Goal: Task Accomplishment & Management: Manage account settings

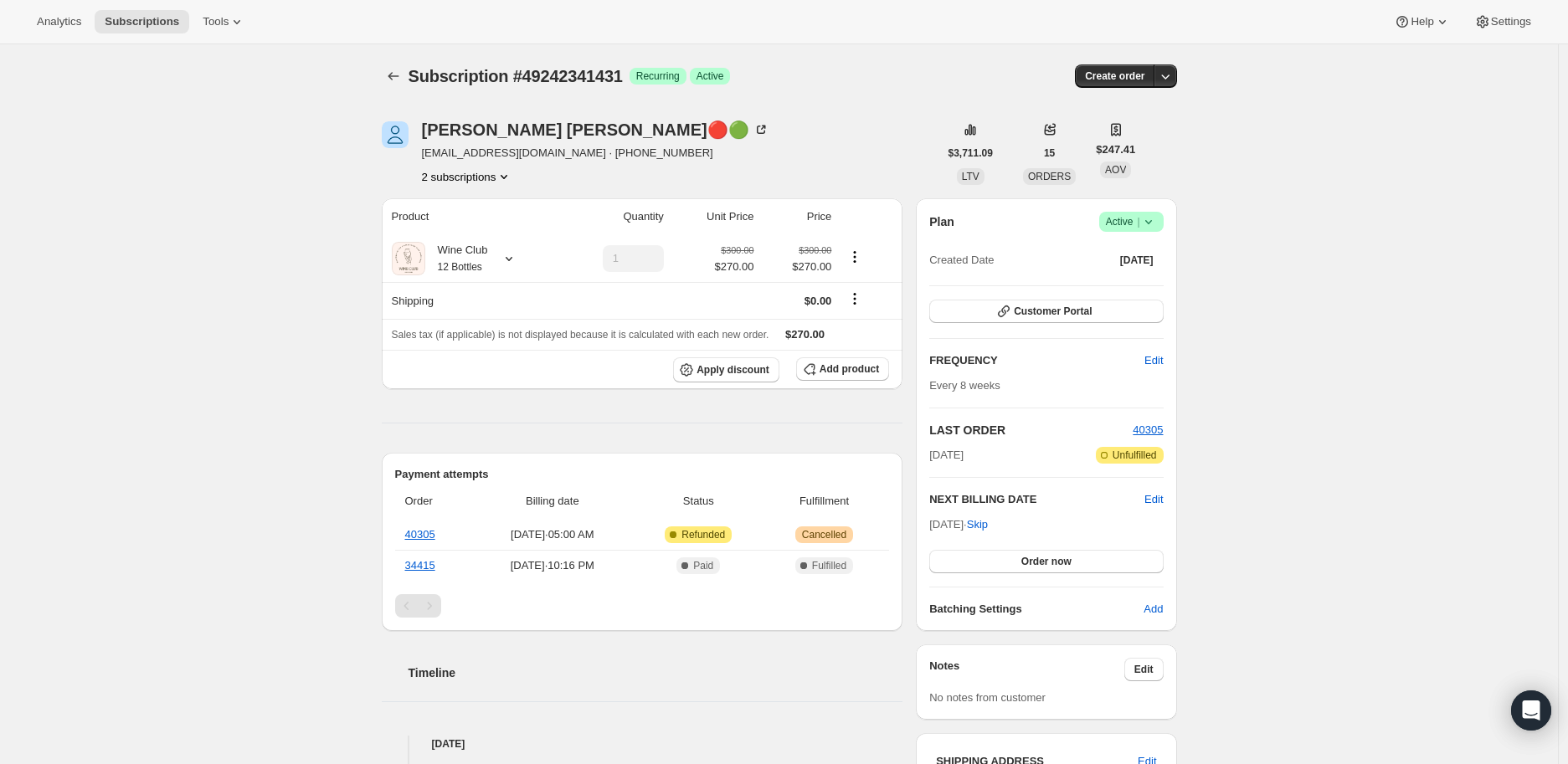
click at [1156, 219] on icon at bounding box center [1149, 222] width 17 height 17
click at [1139, 280] on span "Cancel subscription" at bounding box center [1136, 282] width 95 height 13
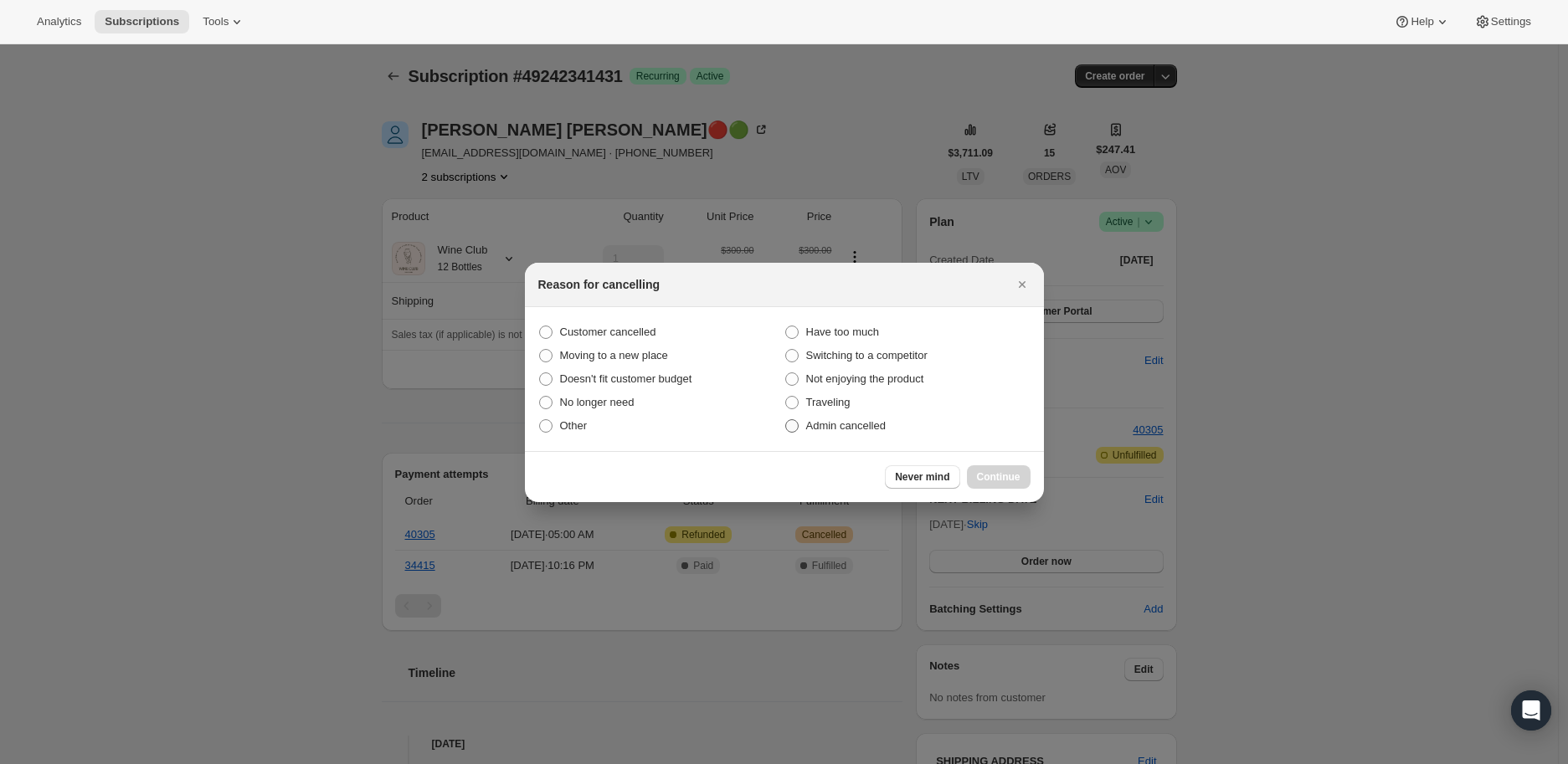
click at [793, 427] on span ":rbh:" at bounding box center [792, 426] width 14 height 14
click at [786, 420] on input "Admin cancelled" at bounding box center [785, 419] width 1 height 1
radio input "true"
click at [990, 482] on span "Continue" at bounding box center [998, 477] width 43 height 14
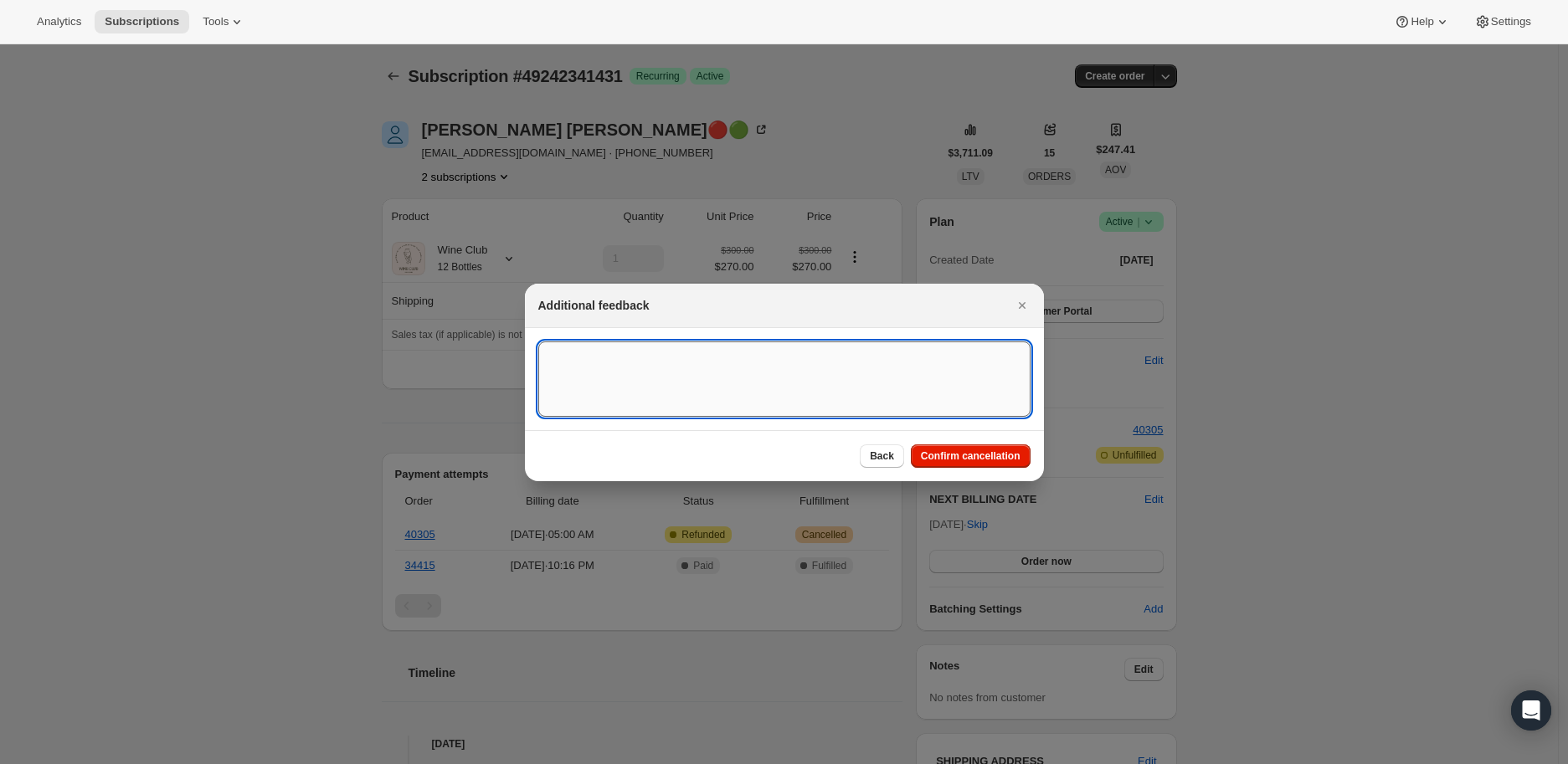
click at [572, 360] on textarea ":rbh:" at bounding box center [784, 379] width 493 height 75
paste textarea "Danielle Conway🔴🟢 Today at 5:36 AM Hi There, I have two subscriptions and I nee…"
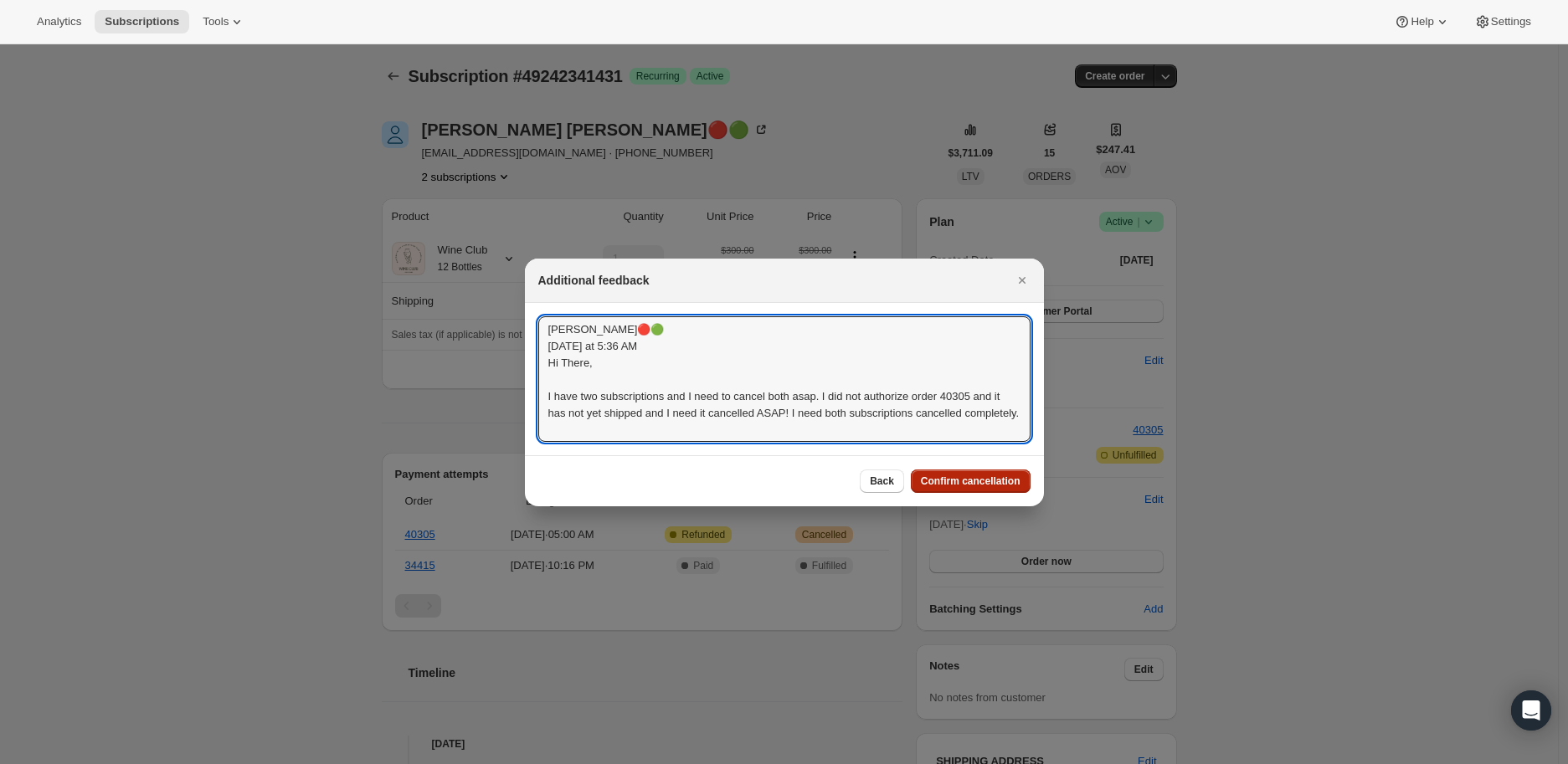
type textarea "Danielle Conway🔴🟢 Today at 5:36 AM Hi There, I have two subscriptions and I nee…"
click at [980, 480] on span "Confirm cancellation" at bounding box center [971, 481] width 100 height 14
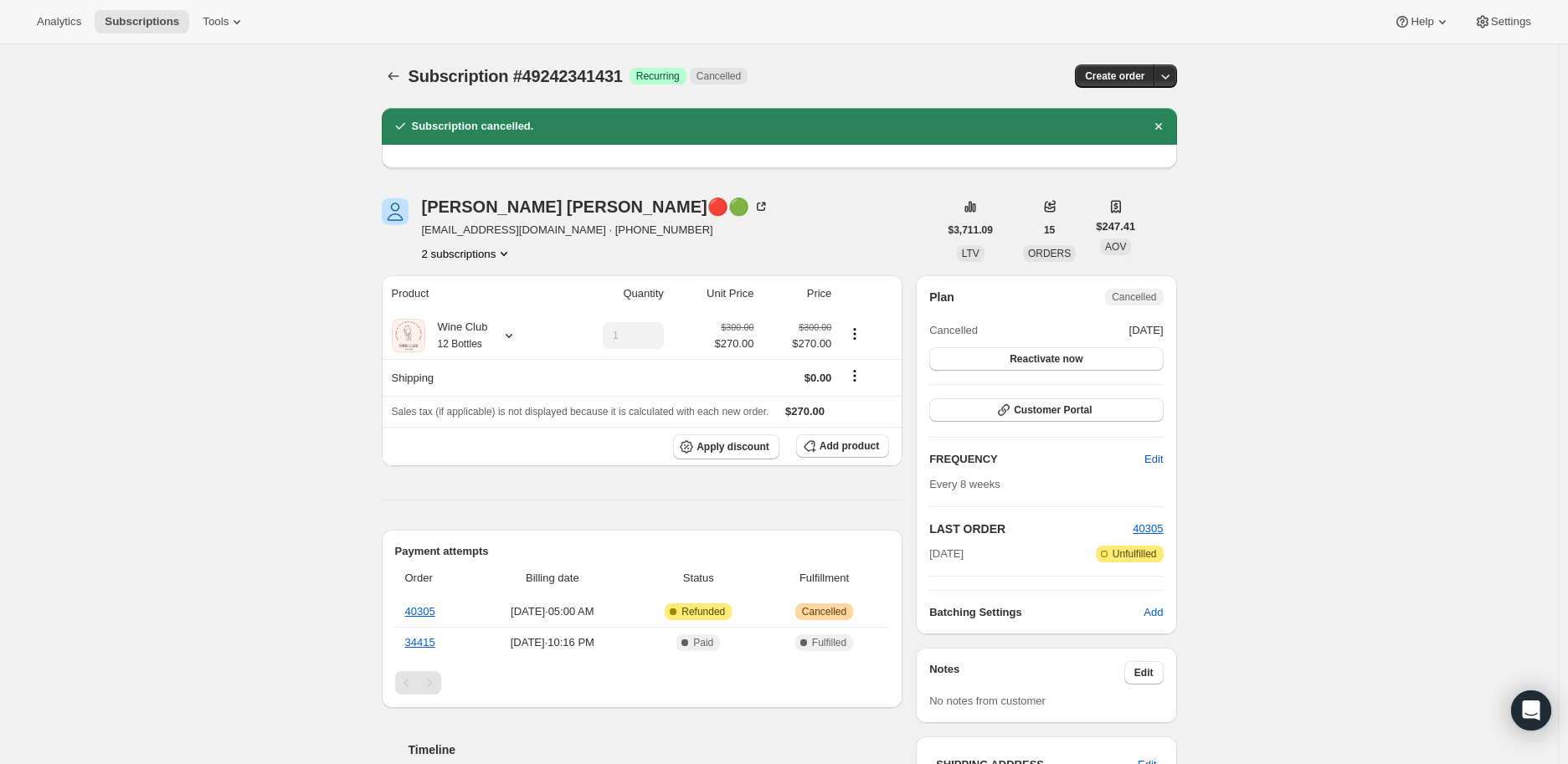
click at [508, 251] on icon "Product actions" at bounding box center [504, 253] width 17 height 17
click at [473, 281] on span "44470009911" at bounding box center [448, 285] width 67 height 13
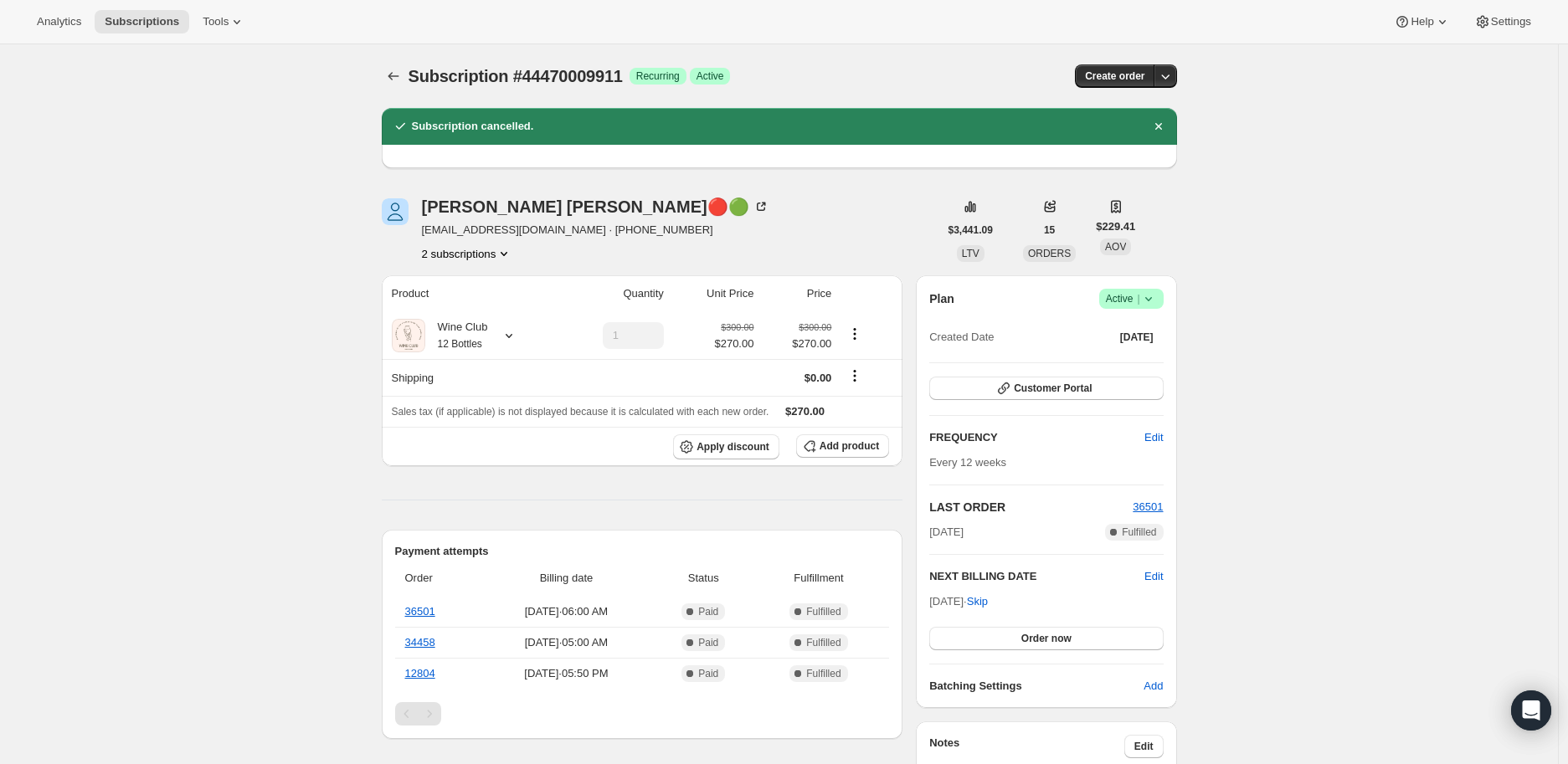
click at [1152, 296] on icon at bounding box center [1149, 299] width 17 height 17
click at [1139, 355] on span "Cancel subscription" at bounding box center [1136, 360] width 95 height 13
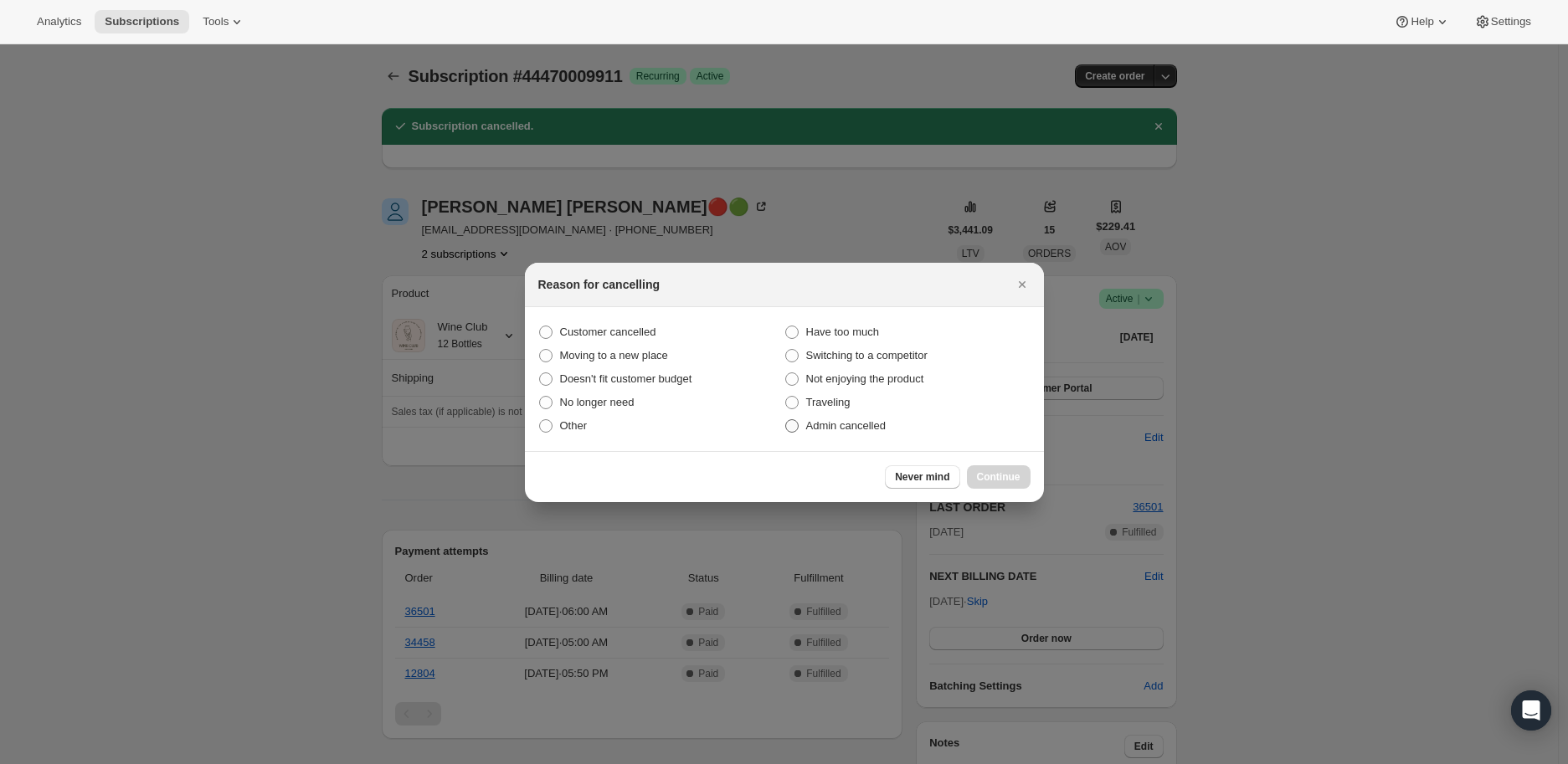
click at [797, 426] on span ":rhp:" at bounding box center [792, 426] width 14 height 14
click at [786, 420] on input "Admin cancelled" at bounding box center [785, 419] width 1 height 1
radio input "true"
click at [984, 473] on span "Continue" at bounding box center [998, 477] width 43 height 14
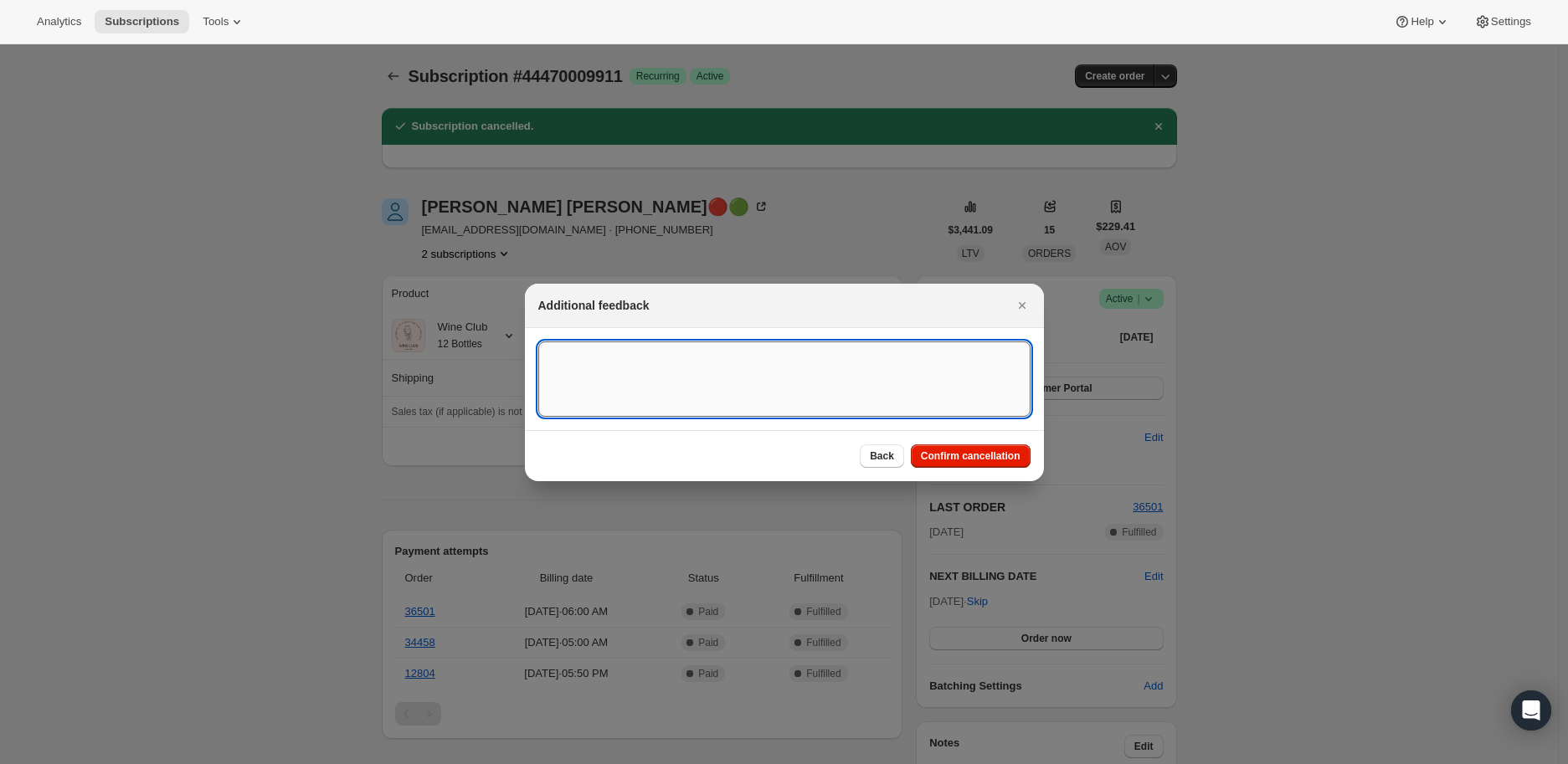
click at [573, 361] on textarea ":rhp:" at bounding box center [784, 379] width 493 height 75
paste textarea "Danielle Conway🔴🟢 Today at 5:36 AM Hi There, I have two subscriptions and I nee…"
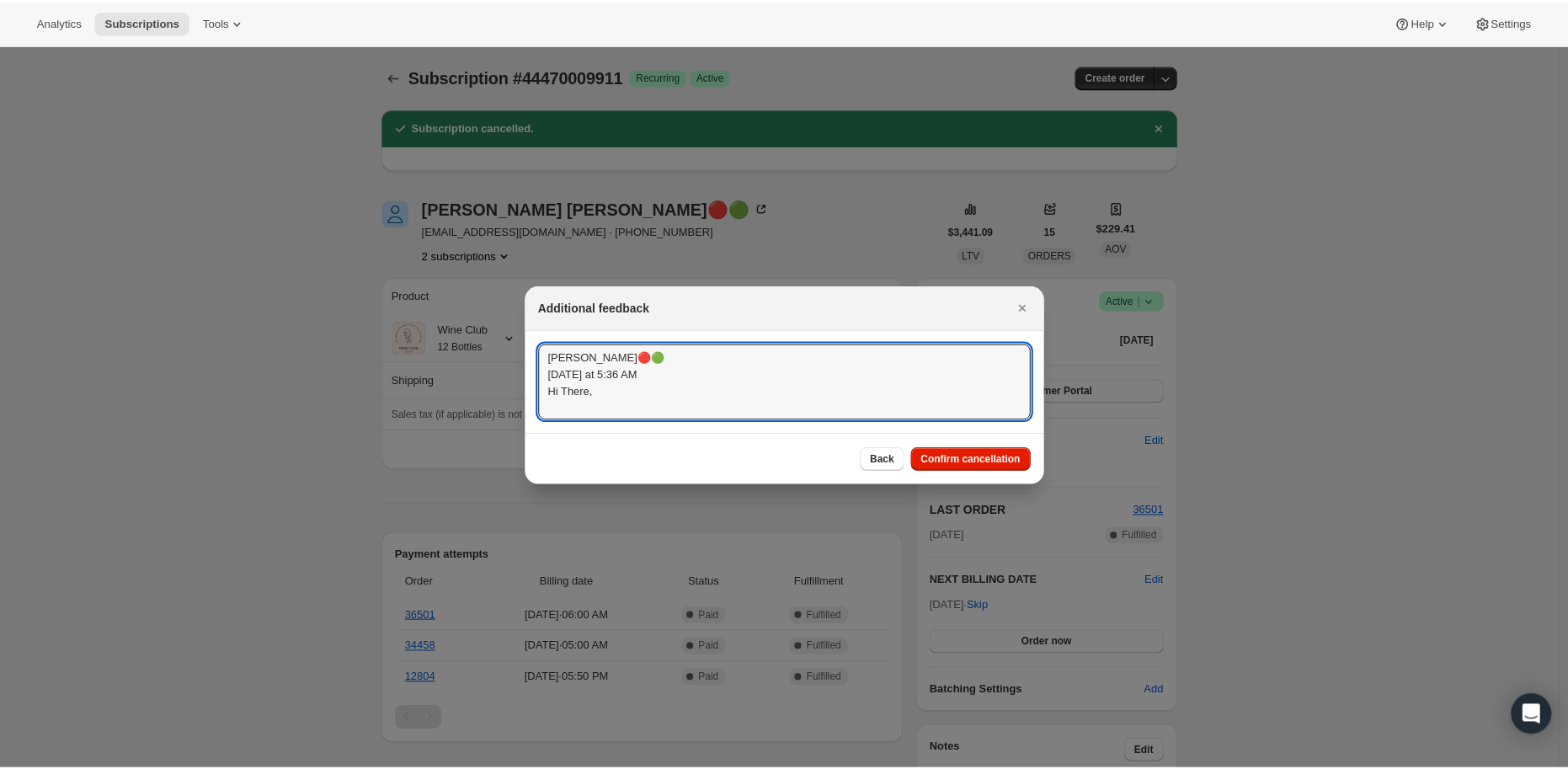
scroll to position [18, 0]
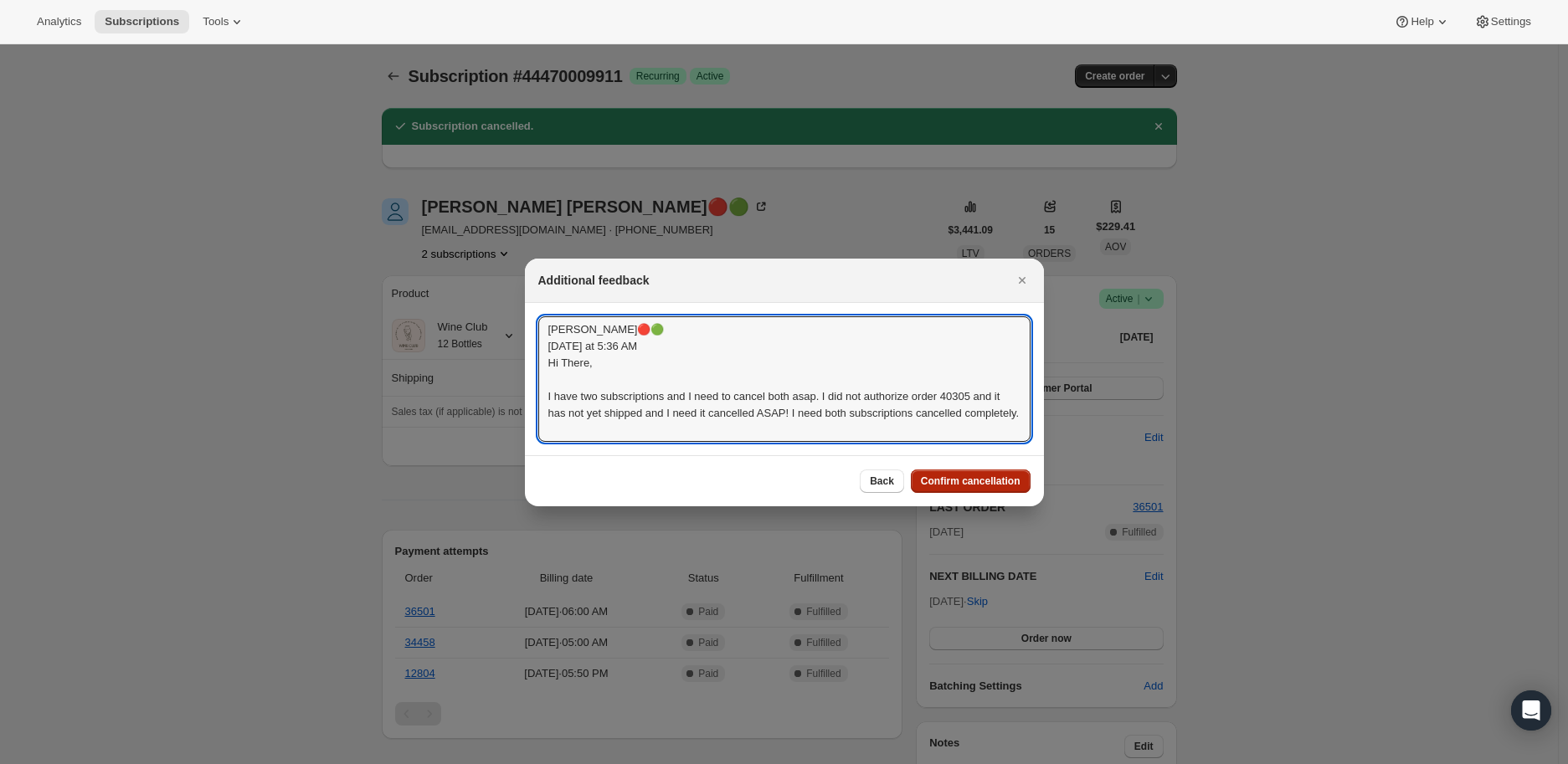
type textarea "Danielle Conway🔴🟢 Today at 5:36 AM Hi There, I have two subscriptions and I nee…"
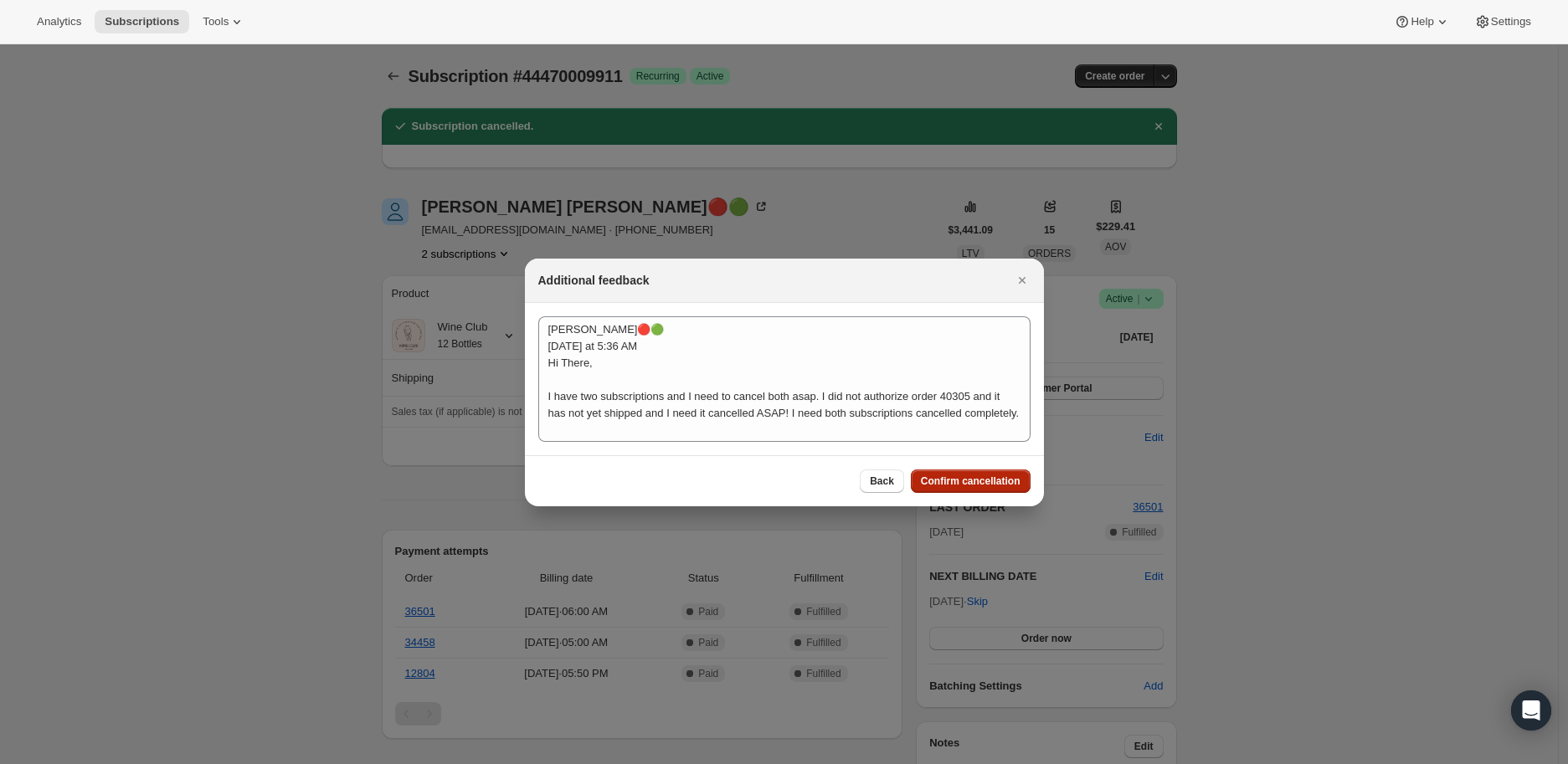
click at [961, 480] on span "Confirm cancellation" at bounding box center [971, 481] width 100 height 14
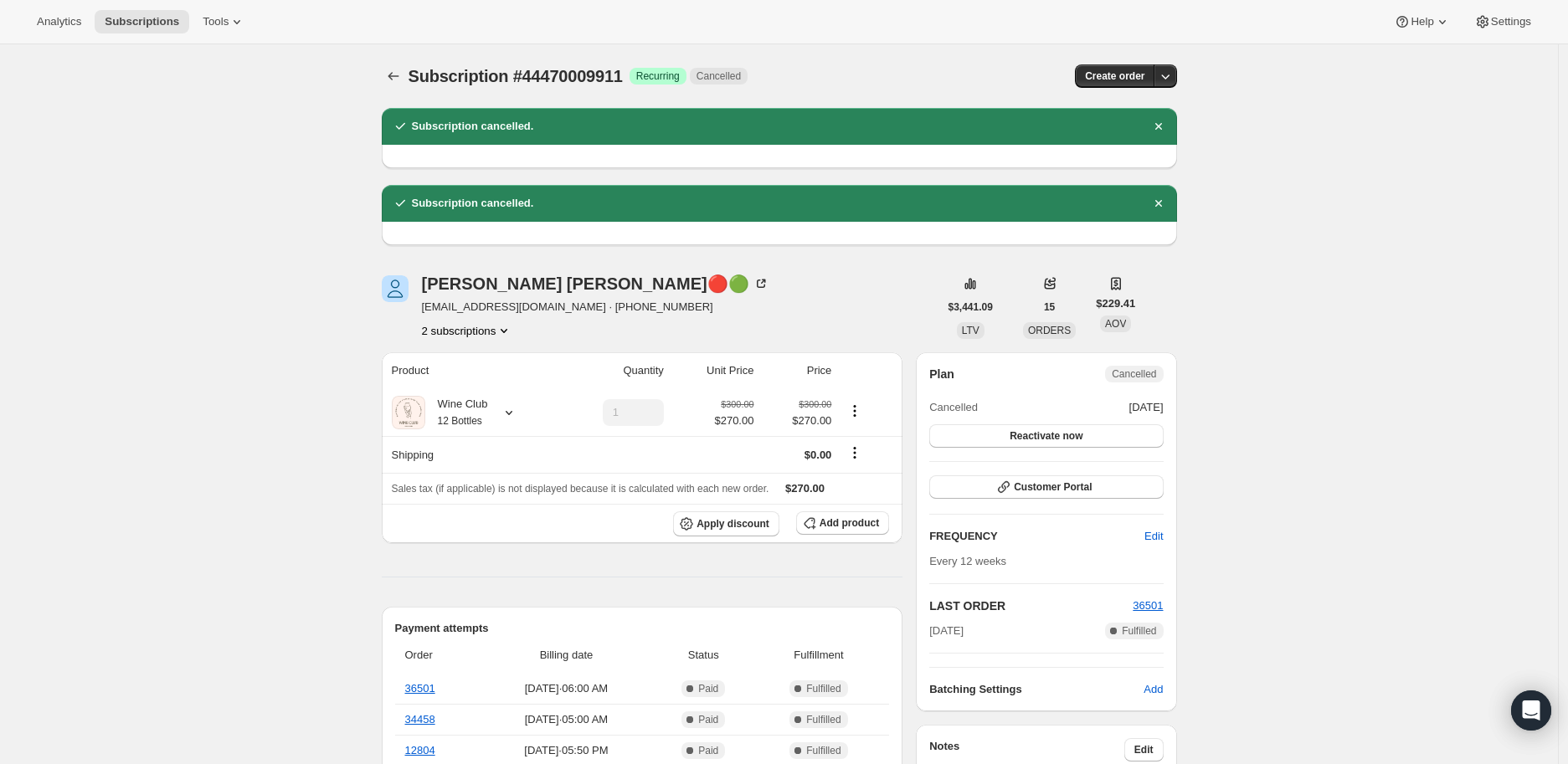
click at [461, 327] on button "2 subscriptions" at bounding box center [467, 330] width 91 height 17
click at [447, 387] on span "49242341431" at bounding box center [448, 390] width 67 height 13
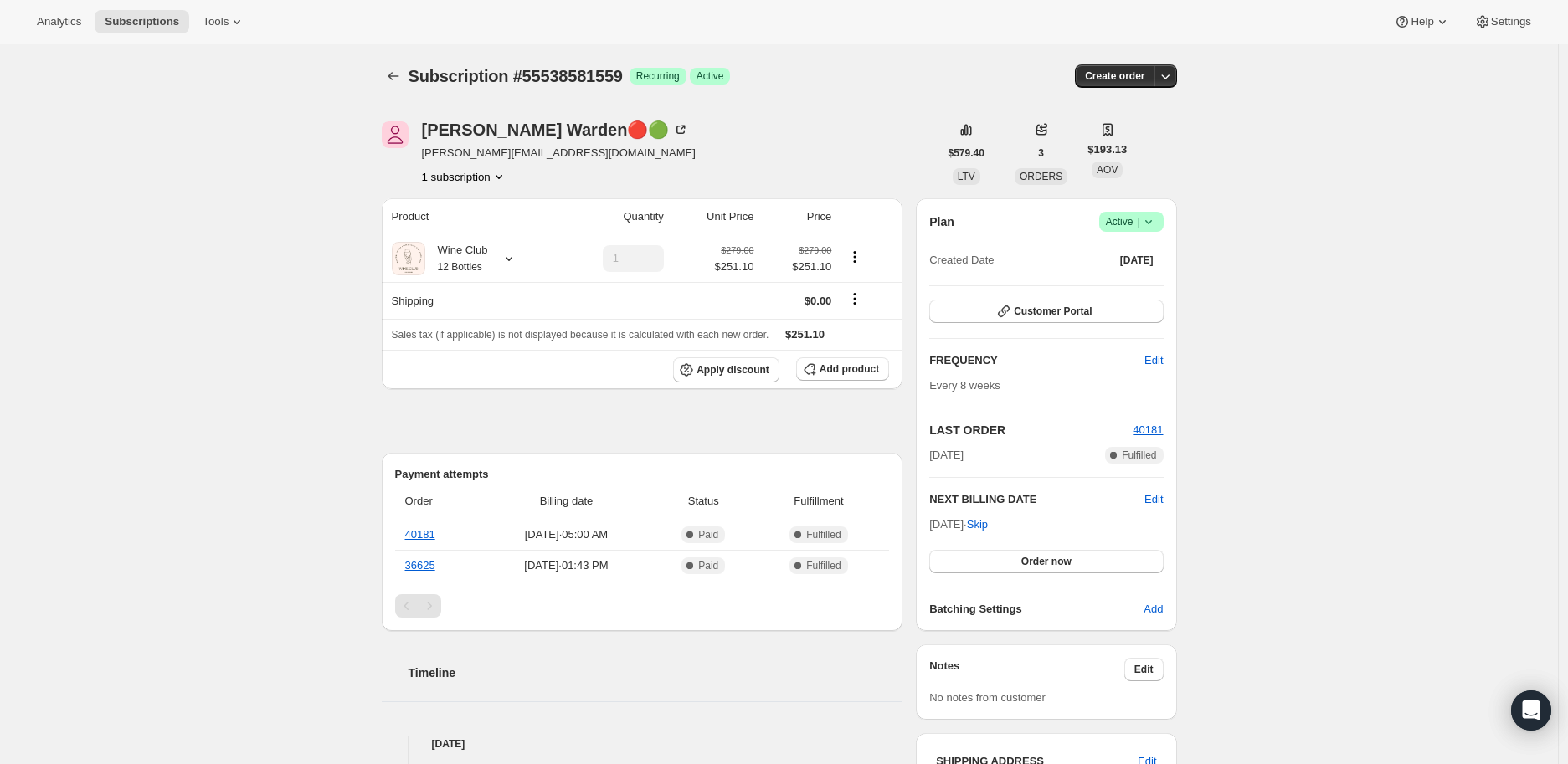
click at [1153, 225] on icon at bounding box center [1149, 222] width 17 height 17
click at [1152, 276] on span "Cancel subscription" at bounding box center [1136, 282] width 95 height 13
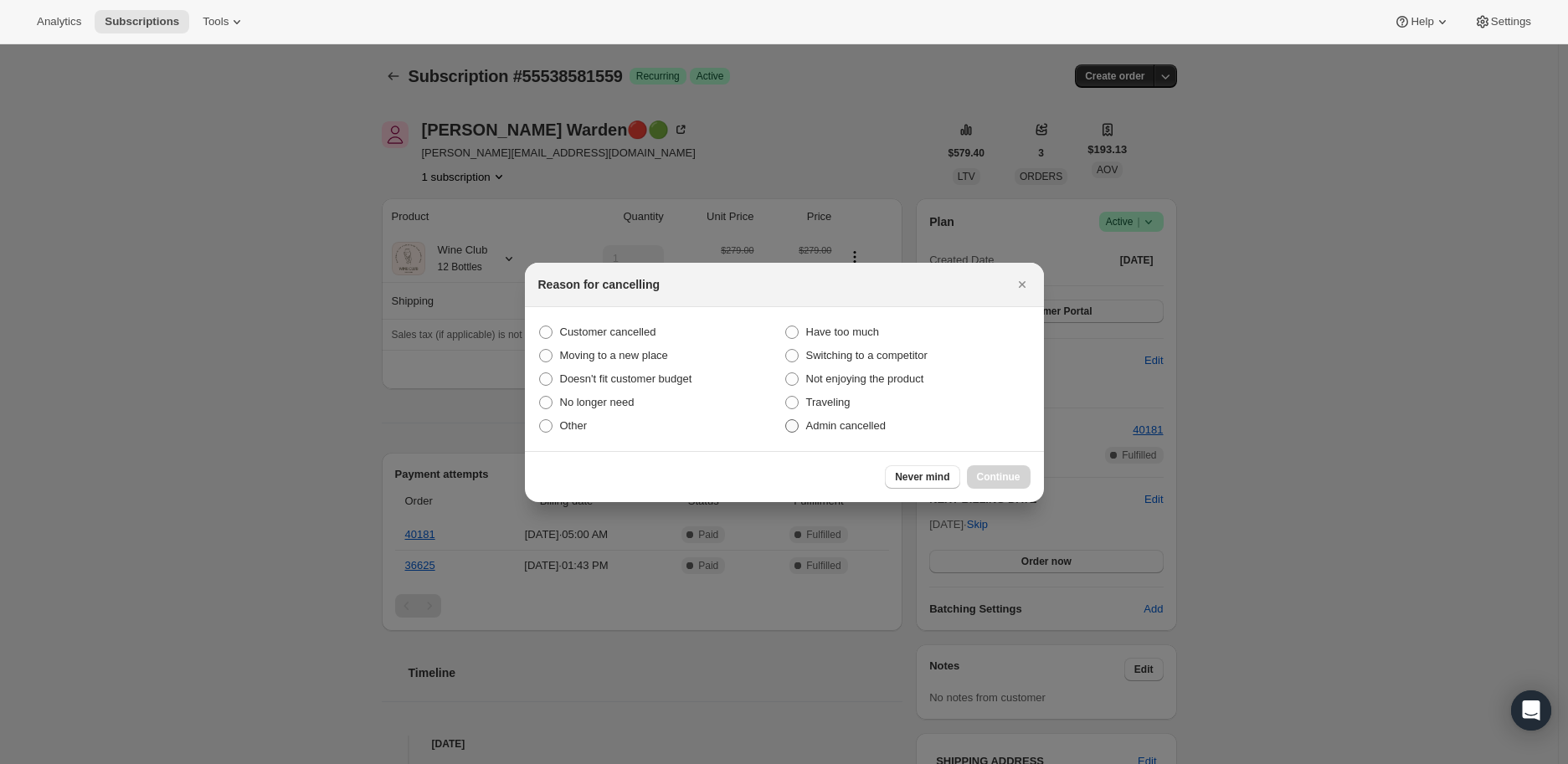
click at [785, 426] on span ":rbl:" at bounding box center [792, 426] width 14 height 14
click at [785, 420] on input "Admin cancelled" at bounding box center [785, 419] width 1 height 1
radio input "true"
click at [990, 473] on span "Continue" at bounding box center [998, 477] width 43 height 14
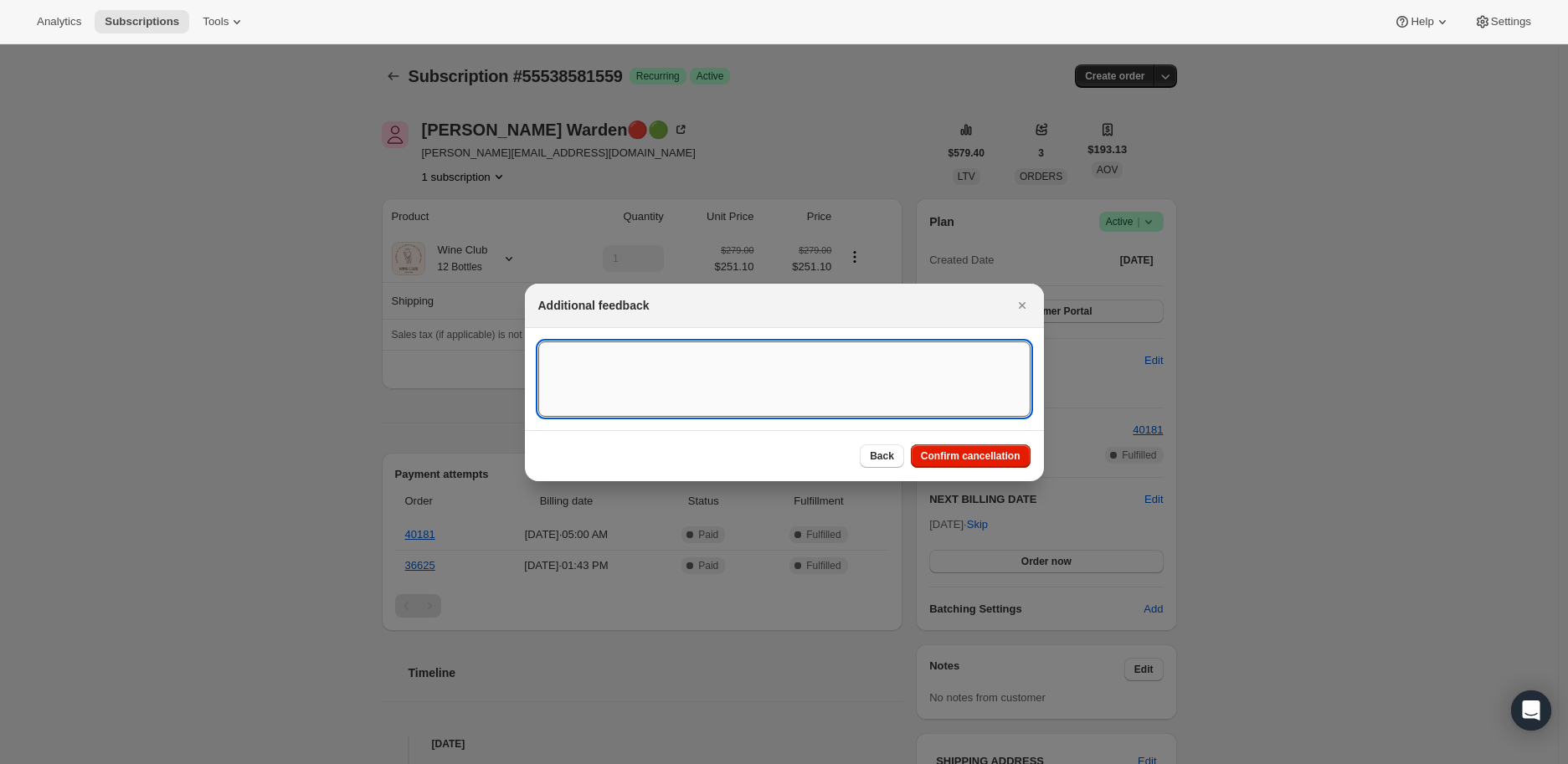
click at [576, 367] on textarea ":rbl:" at bounding box center [784, 379] width 493 height 75
paste textarea "Jenny Warden🔴🟢 Yesterday at 5:38 PM Please see my original email below. I cance…"
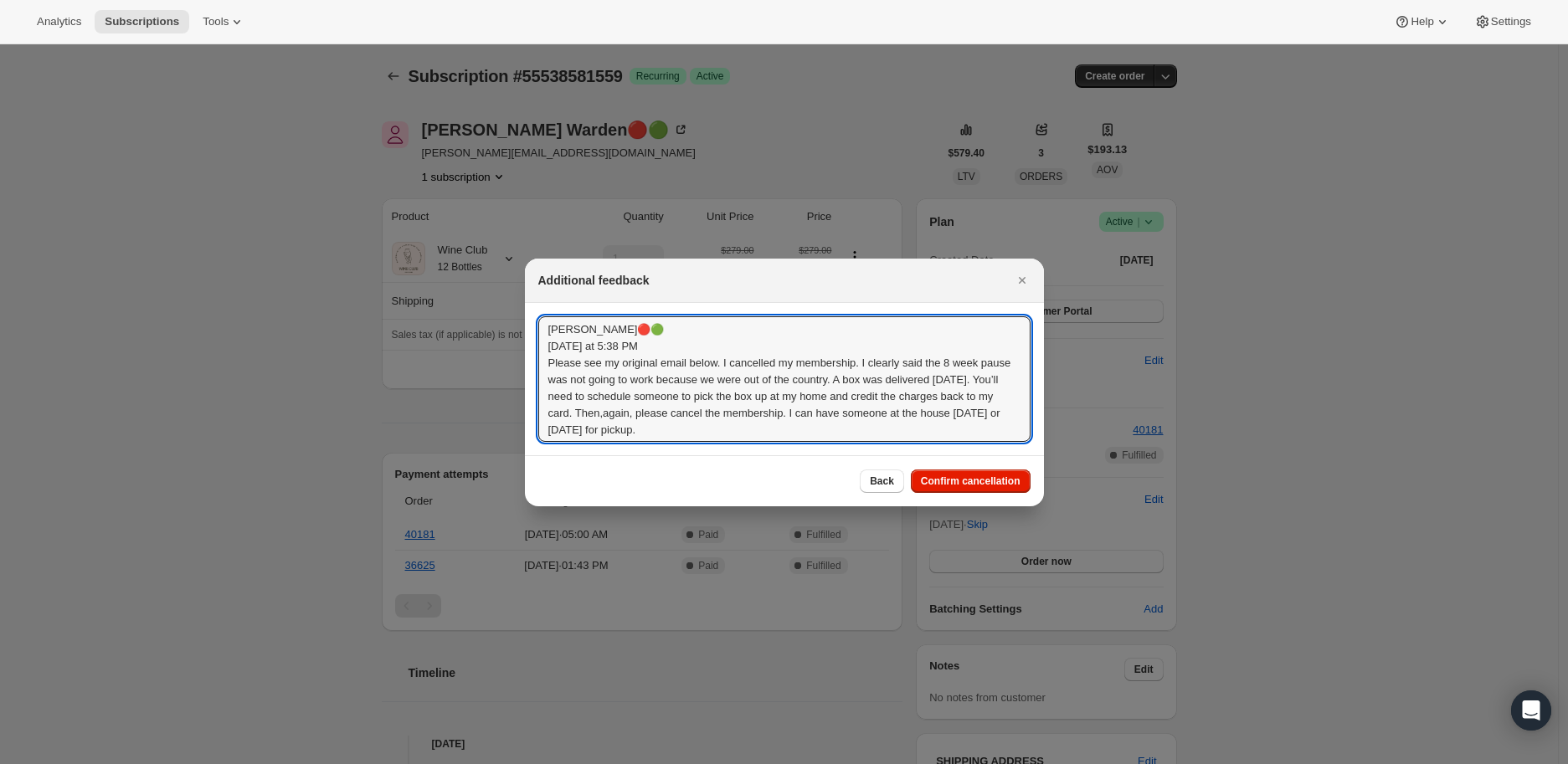
scroll to position [2, 0]
type textarea "Jenny Warden🔴🟢 Yesterday at 5:38 PM Please see my original email below. I cance…"
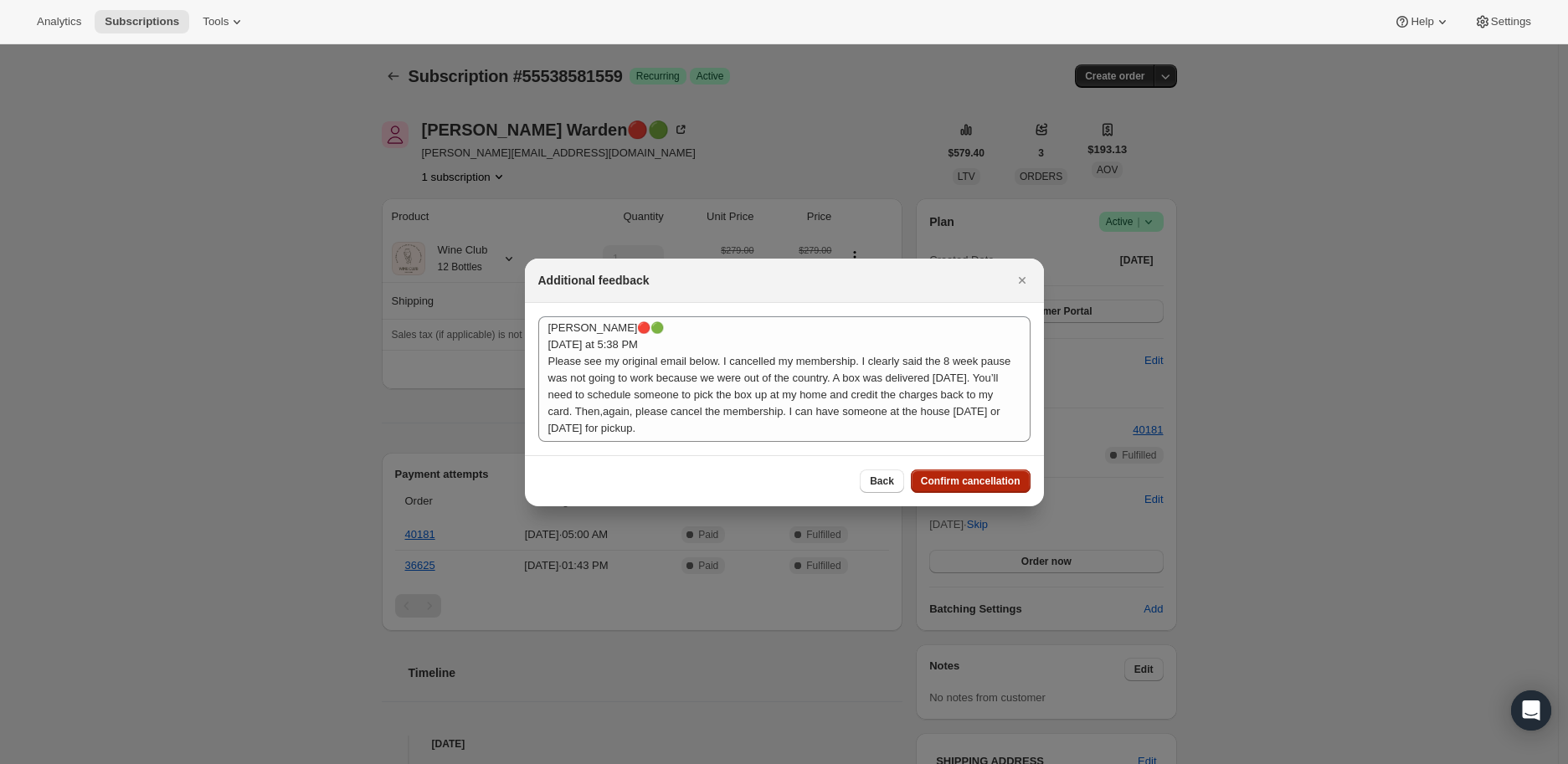
click at [980, 483] on span "Confirm cancellation" at bounding box center [971, 481] width 100 height 14
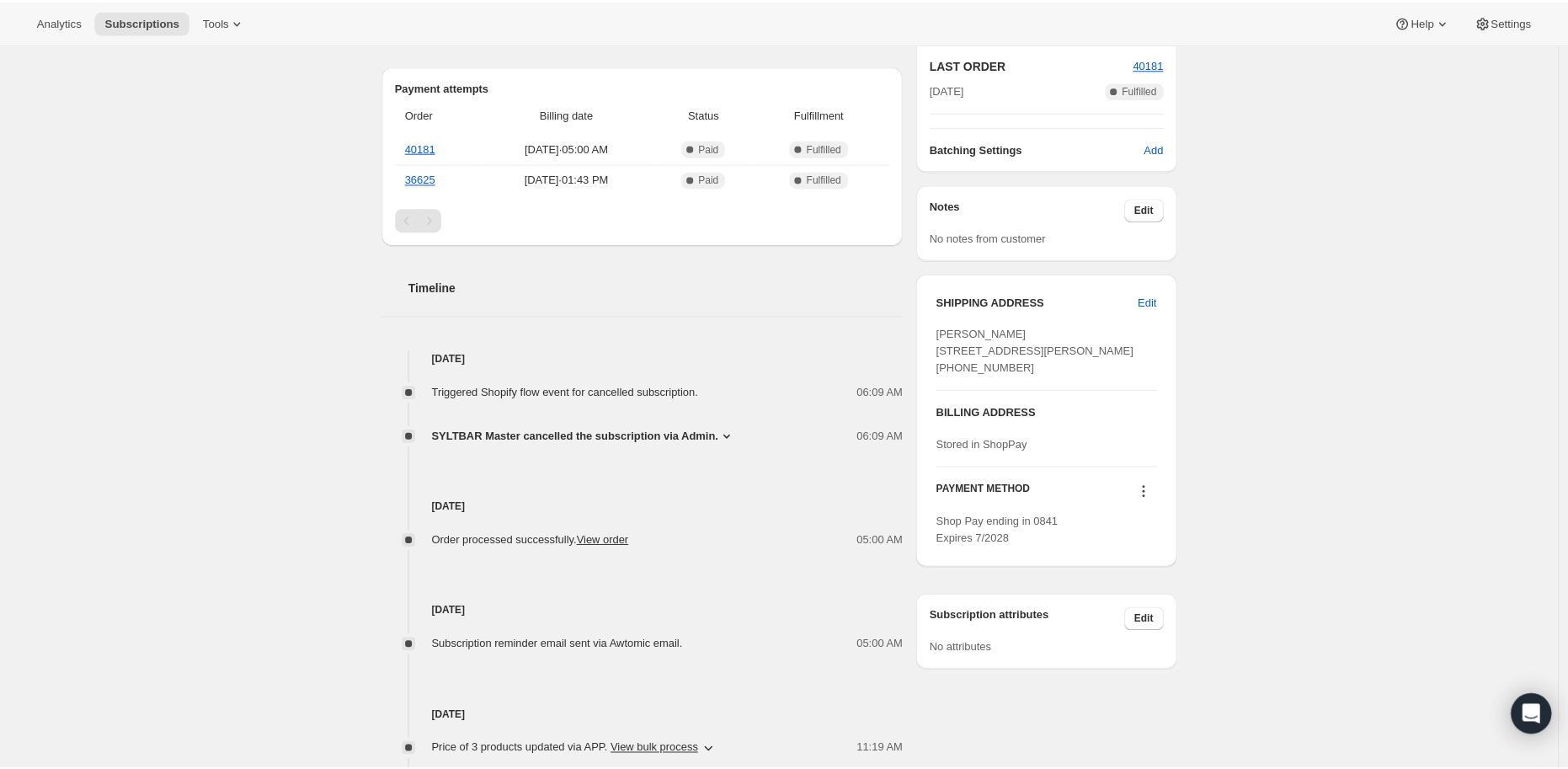
scroll to position [0, 0]
